Goal: Information Seeking & Learning: Learn about a topic

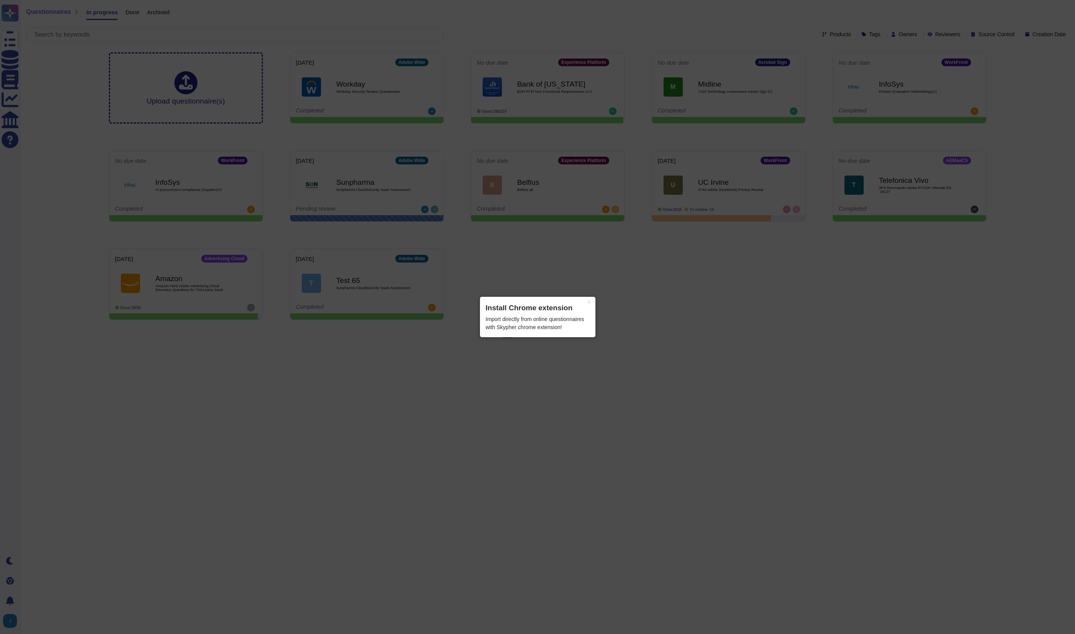
click at [543, 323] on div "Import directly from online questionnaires with Skypher chrome extension!" at bounding box center [538, 323] width 104 height 16
click at [524, 310] on header "Install Chrome extension" at bounding box center [538, 308] width 104 height 11
drag, startPoint x: 512, startPoint y: 318, endPoint x: 566, endPoint y: 323, distance: 53.8
click at [566, 323] on div "Import directly from online questionnaires with Skypher chrome extension!" at bounding box center [538, 323] width 104 height 16
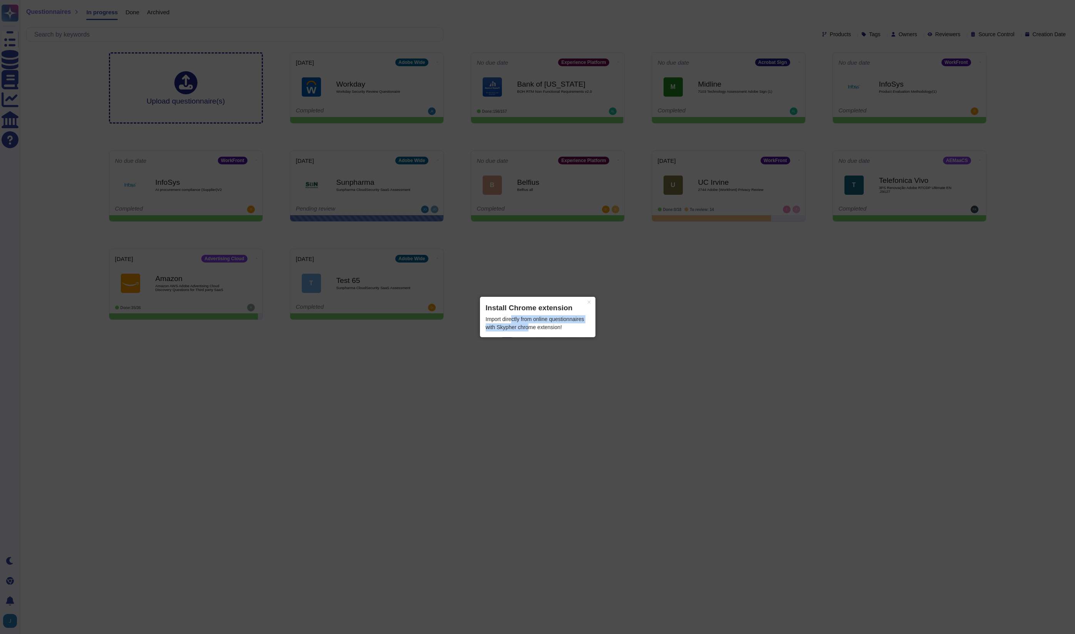
drag, startPoint x: 512, startPoint y: 321, endPoint x: 527, endPoint y: 325, distance: 15.5
click at [527, 325] on div "Import directly from online questionnaires with Skypher chrome extension!" at bounding box center [538, 323] width 104 height 16
click at [588, 304] on button "×" at bounding box center [589, 302] width 12 height 11
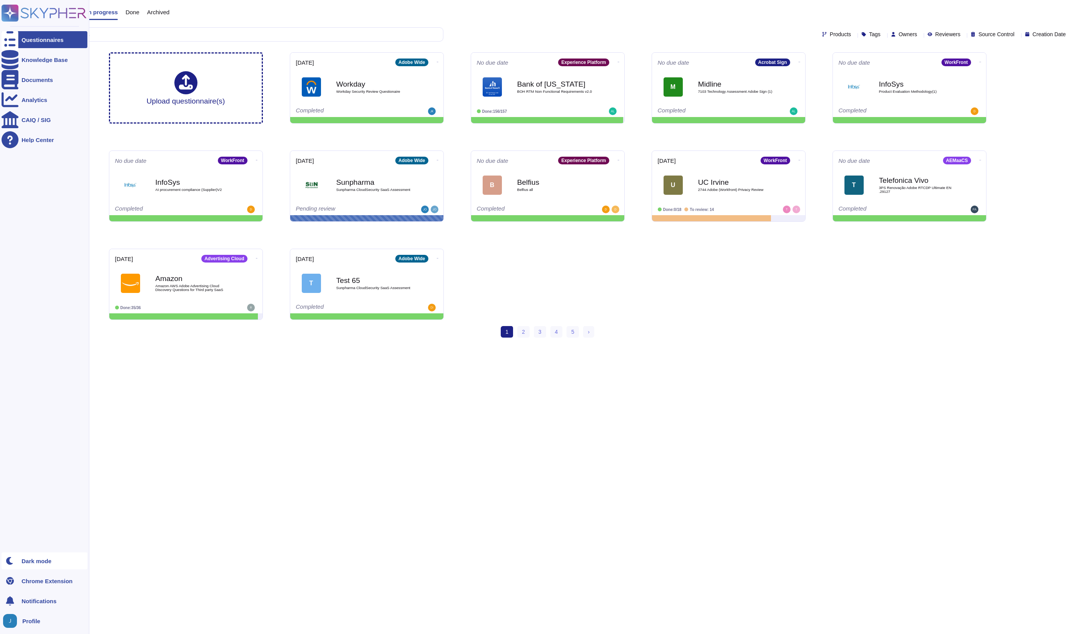
click at [46, 558] on div "Dark mode" at bounding box center [37, 561] width 30 height 6
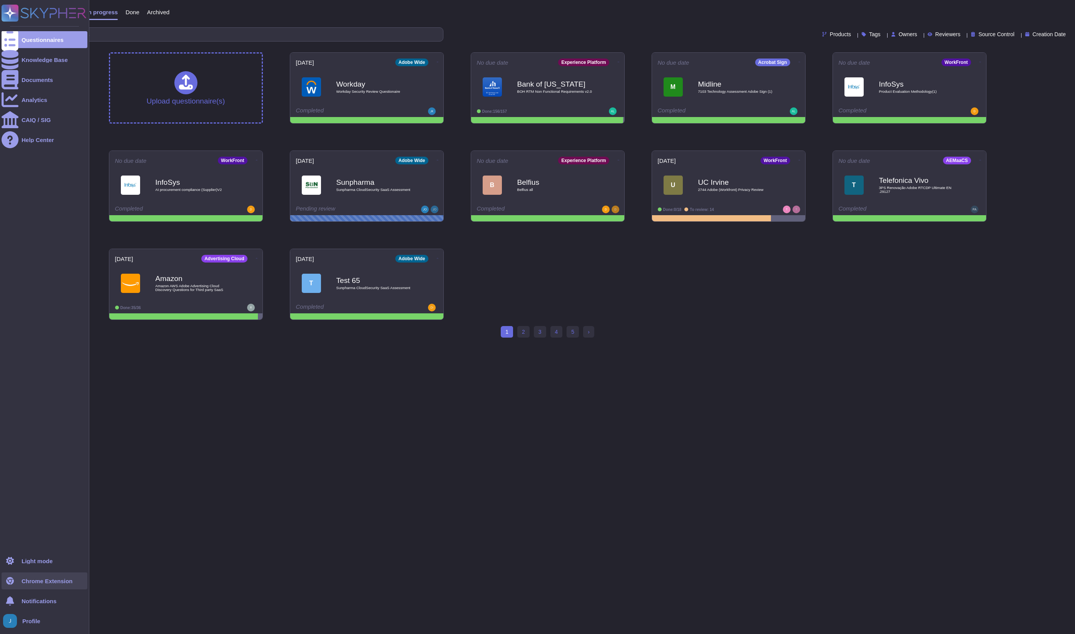
click at [50, 583] on div "Chrome Extension" at bounding box center [47, 581] width 51 height 6
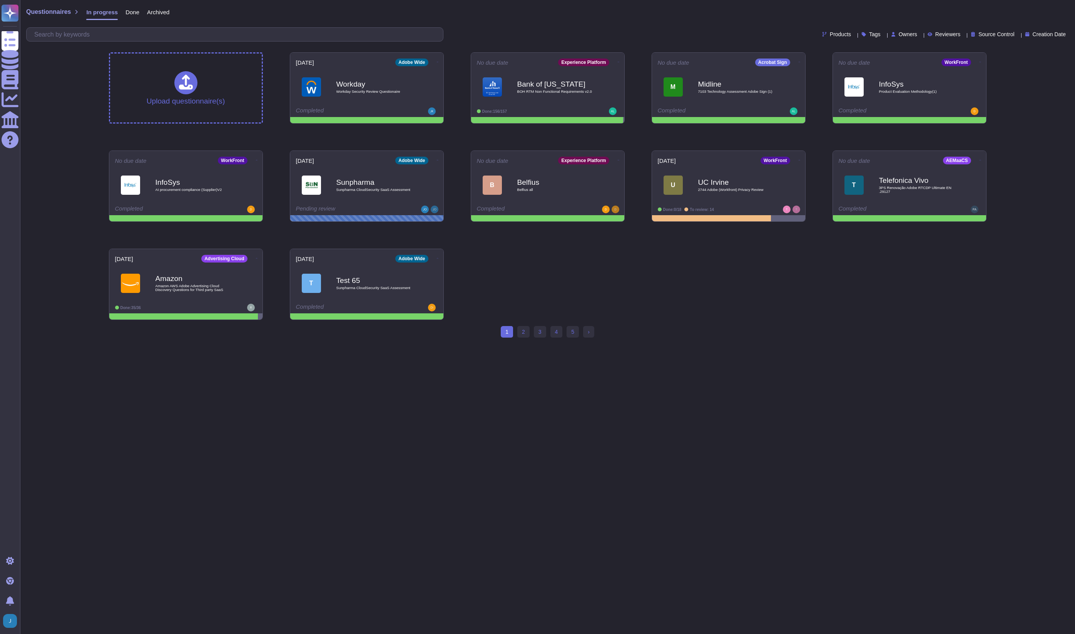
drag, startPoint x: 57, startPoint y: 50, endPoint x: 62, endPoint y: 55, distance: 7.4
click at [56, 50] on div "Questionnaires In progress Done Archived Products Tags Owners Reviewers Source …" at bounding box center [547, 172] width 1055 height 344
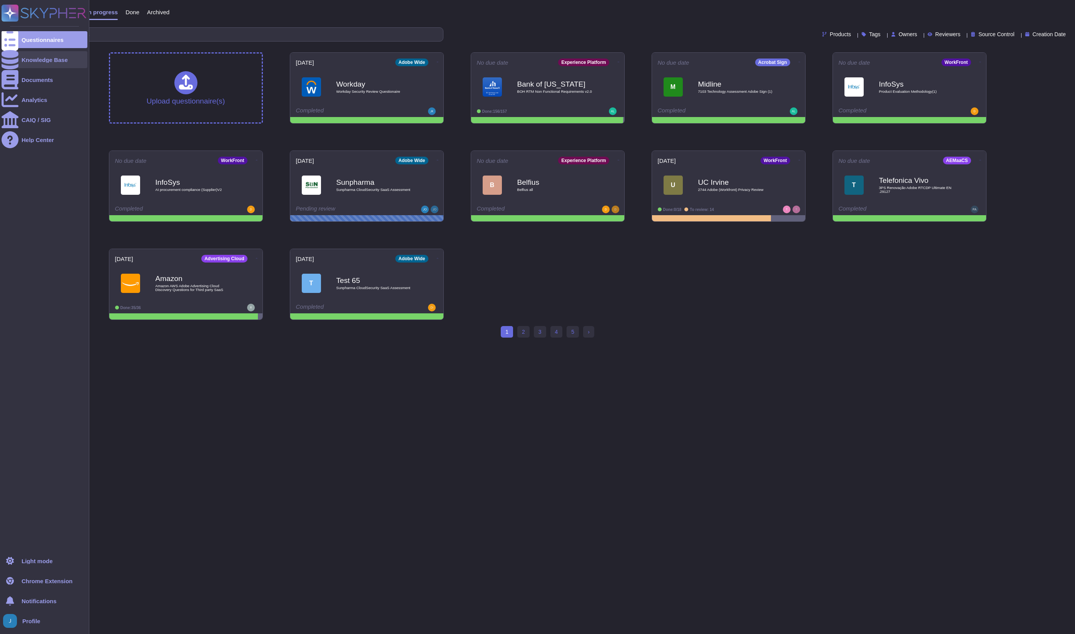
click at [44, 63] on div "Knowledge Base" at bounding box center [45, 59] width 86 height 17
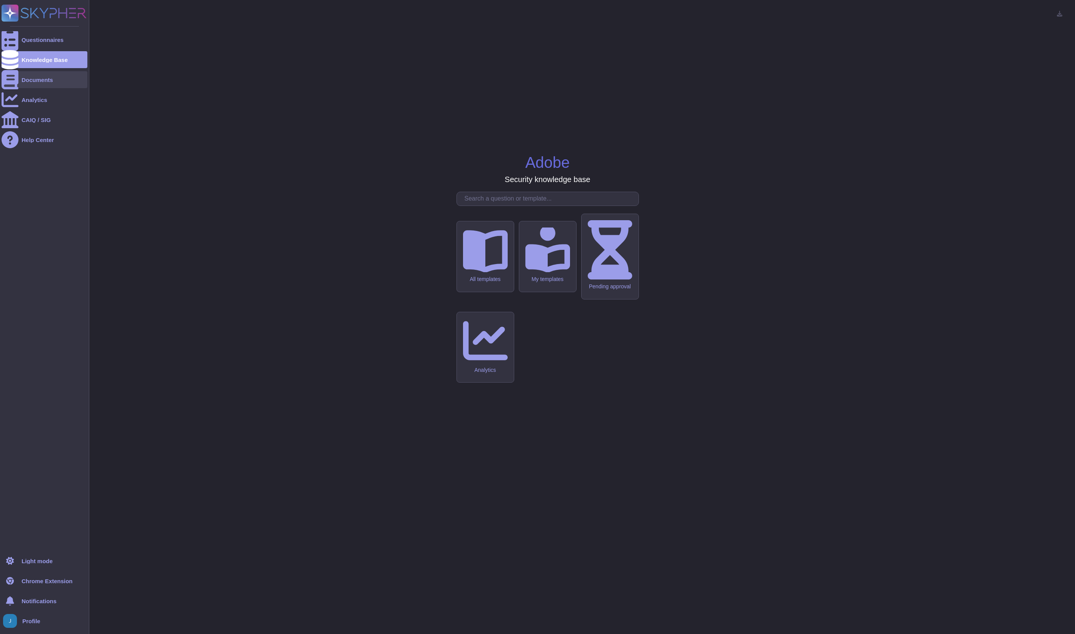
click at [42, 80] on div "Documents" at bounding box center [38, 80] width 32 height 6
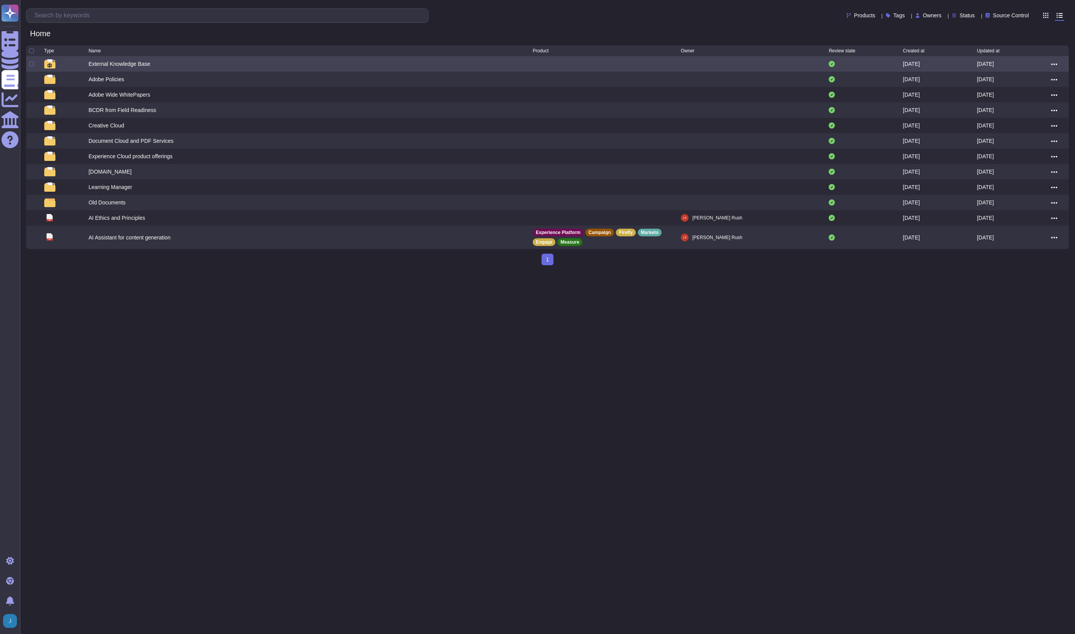
click at [136, 65] on div "External Knowledge Base" at bounding box center [120, 64] width 62 height 8
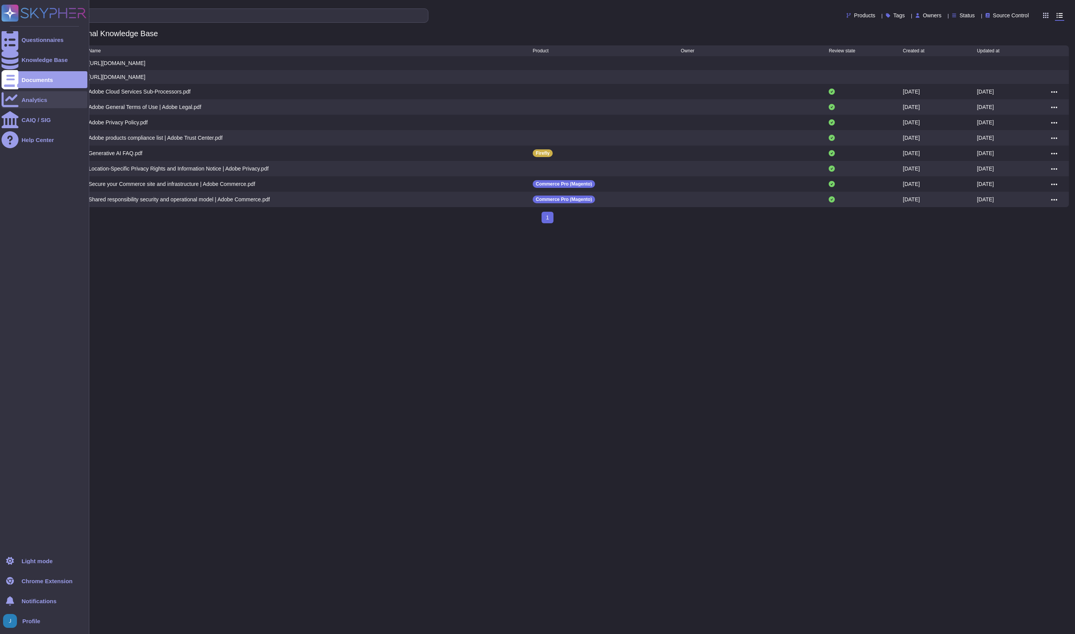
click at [13, 101] on icon at bounding box center [10, 99] width 17 height 17
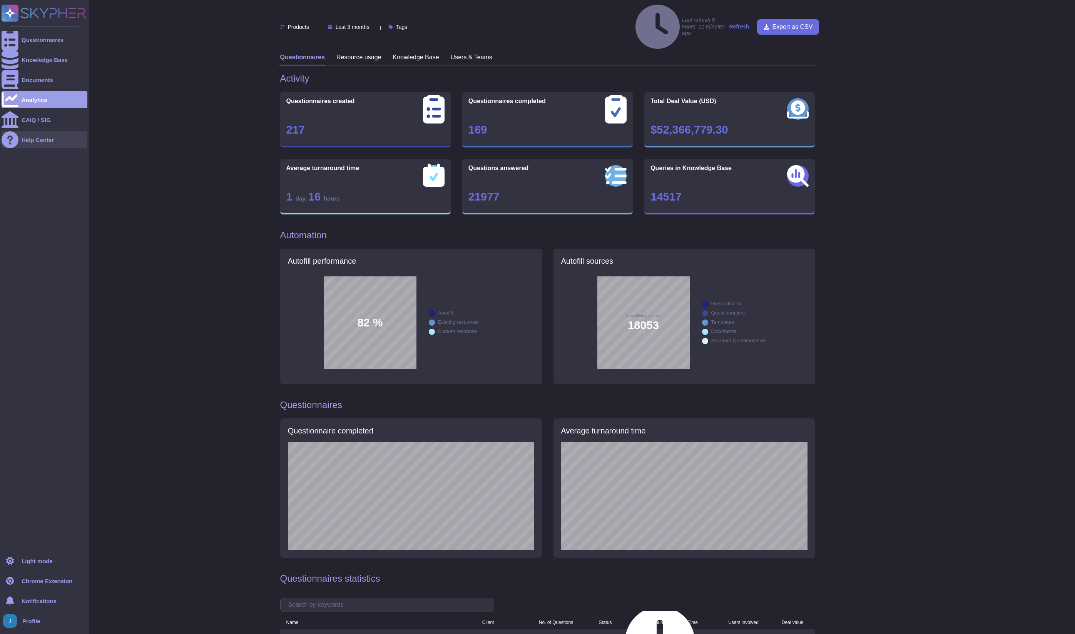
click at [45, 143] on div "Help Center" at bounding box center [45, 139] width 86 height 17
